Goal: Task Accomplishment & Management: Manage account settings

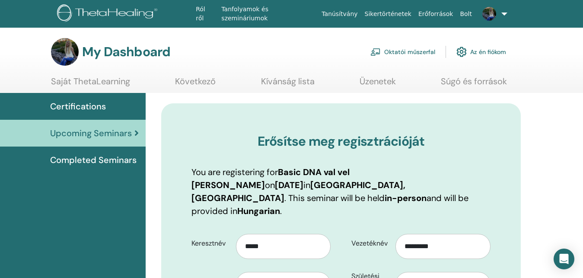
click at [401, 56] on link "Oktatói műszerfal" at bounding box center [402, 51] width 65 height 19
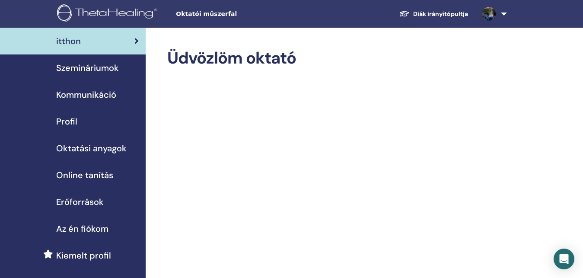
click at [80, 65] on span "Szemináriumok" at bounding box center [87, 67] width 63 height 13
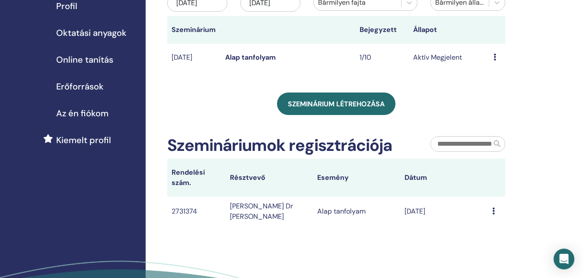
scroll to position [132, 0]
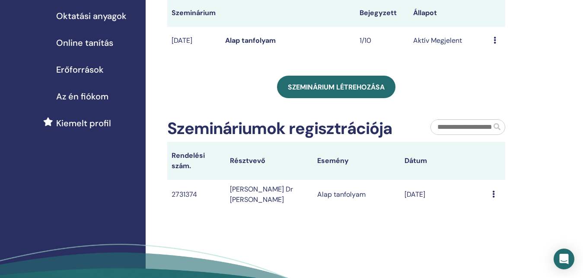
click at [242, 45] on link "Alap tanfolyam" at bounding box center [250, 40] width 51 height 9
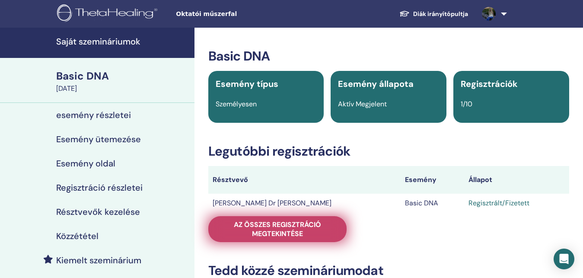
click at [295, 231] on span "Az összes regisztráció megtekintése" at bounding box center [277, 229] width 117 height 18
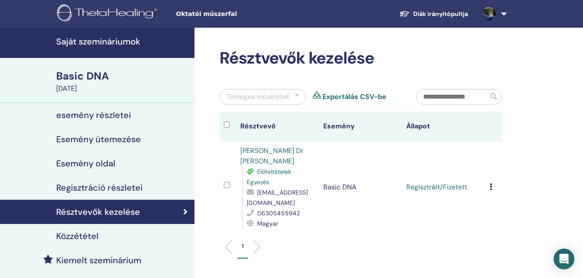
click at [504, 13] on link at bounding box center [492, 14] width 35 height 28
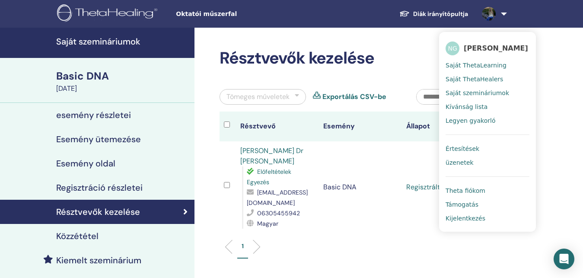
click at [368, 233] on div "1" at bounding box center [360, 250] width 295 height 34
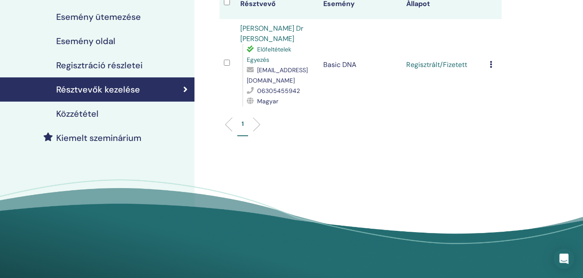
scroll to position [132, 0]
